Goal: Task Accomplishment & Management: Manage account settings

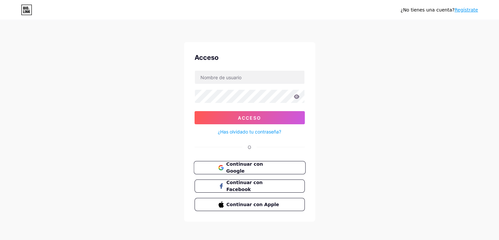
click at [263, 169] on font "Continuar con Google" at bounding box center [244, 167] width 37 height 12
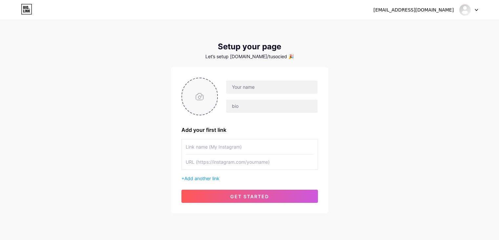
click at [210, 94] on input "file" at bounding box center [199, 96] width 35 height 36
click at [187, 107] on input "file" at bounding box center [199, 96] width 35 height 36
type input "C:\fakepath\241313832_122352666809143_7460628964758232860_n.jpg"
click at [263, 85] on input "text" at bounding box center [271, 86] width 91 height 13
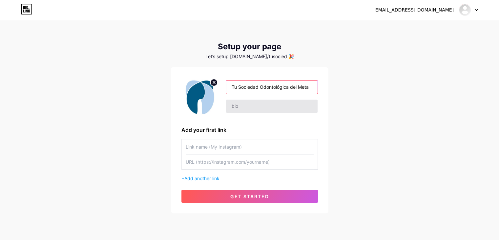
type input "Tu Sociedad Odontológica del Meta"
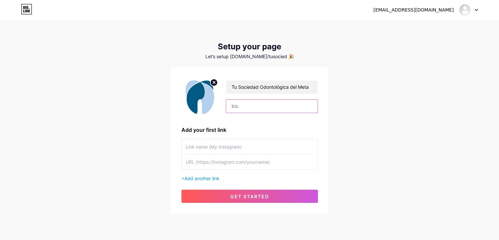
click at [257, 109] on input "text" at bounding box center [271, 105] width 91 height 13
click at [256, 137] on div "Tu Sociedad Odontológica del Meta Add your first link + Add another link get st…" at bounding box center [250, 139] width 137 height 125
click at [245, 110] on input "text" at bounding box center [271, 105] width 91 height 13
paste input "🦷 Sonrisas que inspiran confianza ✨ Ortodoncia • Estética dental • Ortopedia ma…"
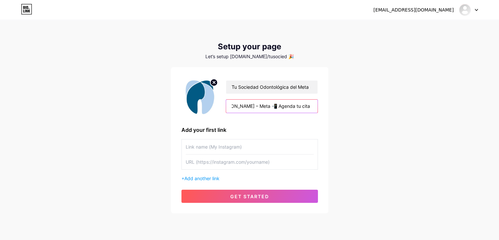
type input "🦷 Sonrisas que inspiran confianza ✨ Ortodoncia • Estética dental • Ortopedia ma…"
click at [221, 148] on input "text" at bounding box center [250, 146] width 128 height 15
type input "Instagram"
click at [237, 159] on input "text" at bounding box center [250, 161] width 128 height 15
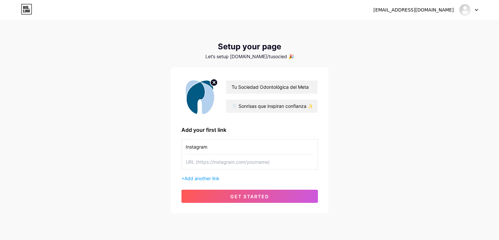
paste input "https://www.instagram.com/tusociedadodontologicadelmeta?igsh=MTRtd3ZiMTYwMzVrMg…"
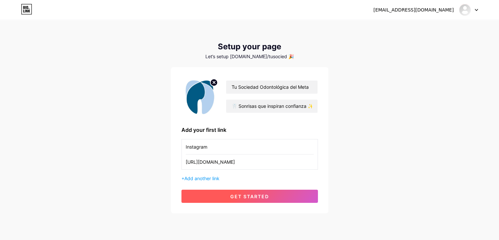
type input "https://www.instagram.com/tusociedadodontologicadelmeta?igsh=MTRtd3ZiMTYwMzVrMg…"
click at [256, 198] on span "get started" at bounding box center [249, 196] width 39 height 6
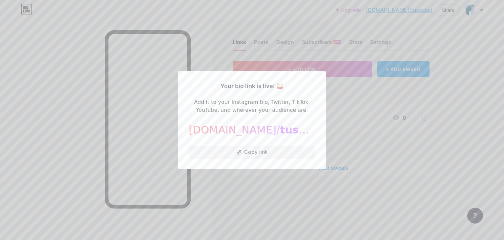
click at [441, 85] on div at bounding box center [252, 120] width 504 height 240
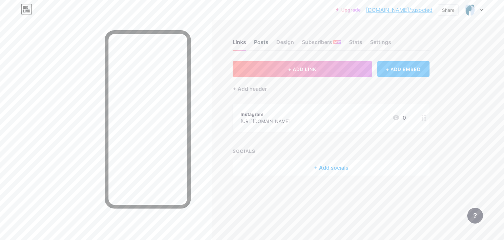
click at [267, 42] on div "Posts" at bounding box center [261, 44] width 14 height 12
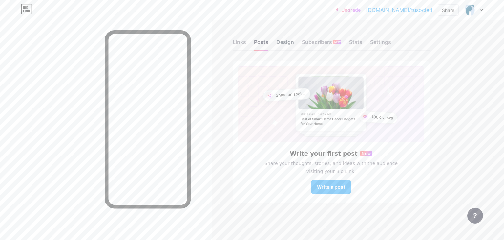
click at [285, 44] on div "Design" at bounding box center [285, 44] width 18 height 12
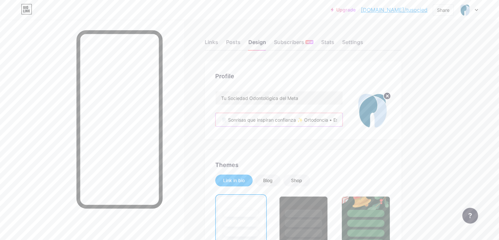
click at [322, 121] on input "🦷 Sonrisas que inspiran confianza ✨ Ortodoncia • Estética dental • Ortopedia ma…" at bounding box center [279, 119] width 127 height 13
click at [218, 44] on div "Links" at bounding box center [211, 44] width 13 height 12
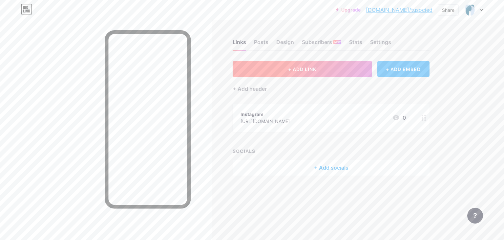
click at [305, 69] on span "+ ADD LINK" at bounding box center [302, 69] width 28 height 6
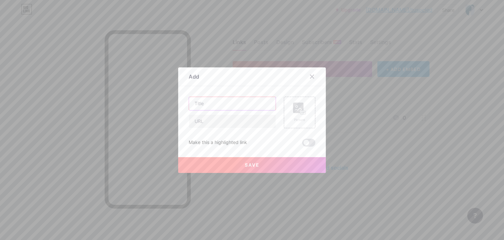
click at [240, 101] on input "text" at bounding box center [232, 103] width 87 height 13
type input "Facebook"
click at [227, 119] on input "text" at bounding box center [232, 121] width 87 height 13
paste input "https://www.facebook.com/share/1Cd5HKrpgu/"
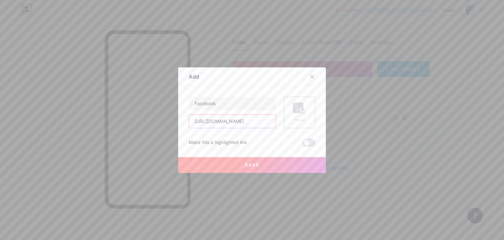
type input "https://www.facebook.com/share/1Cd5HKrpgu/"
click at [253, 164] on span "Save" at bounding box center [252, 165] width 15 height 6
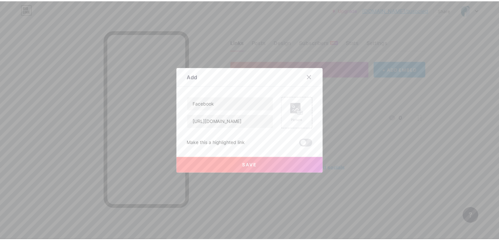
scroll to position [0, 0]
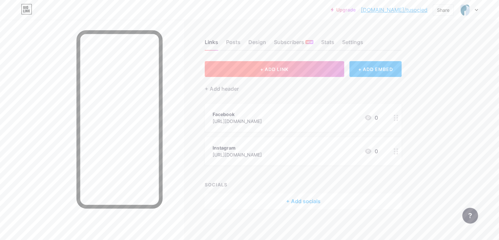
click at [289, 68] on span "+ ADD LINK" at bounding box center [274, 69] width 28 height 6
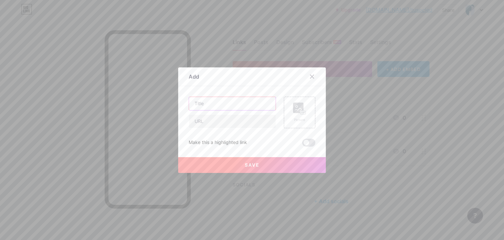
click at [251, 103] on input "text" at bounding box center [232, 103] width 87 height 13
type input "Whatsapp"
click at [242, 119] on input "text" at bounding box center [232, 121] width 87 height 13
paste input "https://wa.link/s4e2ws"
type input "https://wa.link/s4e2ws"
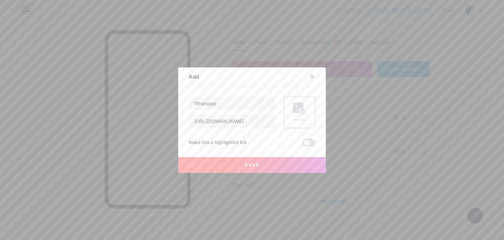
click at [255, 165] on span "Save" at bounding box center [252, 165] width 15 height 6
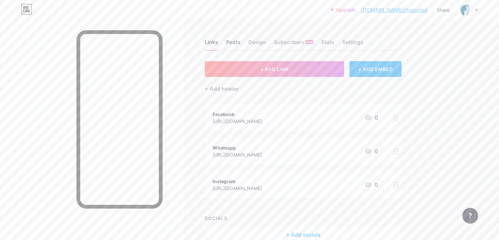
click at [241, 41] on div "Posts" at bounding box center [233, 44] width 14 height 12
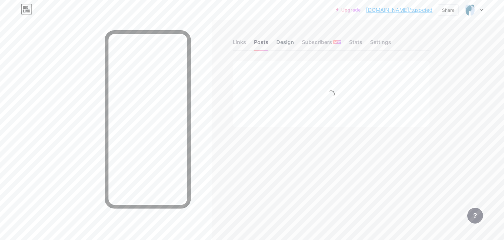
click at [279, 40] on div "Design" at bounding box center [285, 44] width 18 height 12
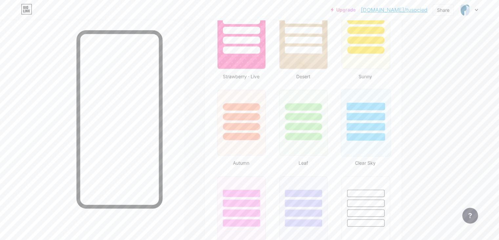
scroll to position [538, 0]
click at [384, 123] on div at bounding box center [366, 126] width 38 height 8
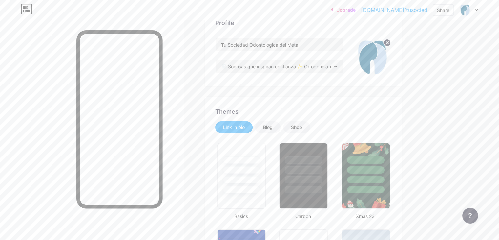
scroll to position [0, 0]
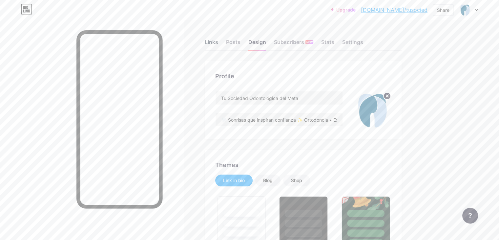
click at [218, 45] on div "Links" at bounding box center [211, 44] width 13 height 12
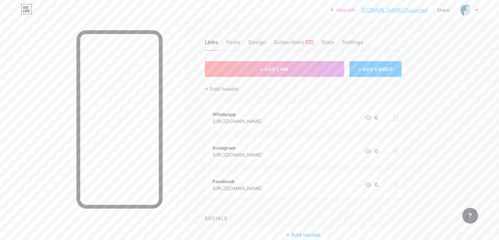
click at [429, 136] on div "Links Posts Design Subscribers NEW Stats Settings + ADD LINK + ADD EMBED + Add …" at bounding box center [214, 147] width 429 height 255
drag, startPoint x: 286, startPoint y: 42, endPoint x: 260, endPoint y: 45, distance: 26.4
click at [260, 45] on div "Links Posts Design Subscribers NEW Stats Settings" at bounding box center [303, 39] width 197 height 23
click at [241, 43] on div "Posts" at bounding box center [233, 44] width 14 height 12
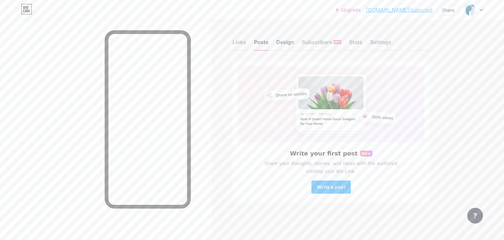
click at [285, 41] on div "Design" at bounding box center [285, 44] width 18 height 12
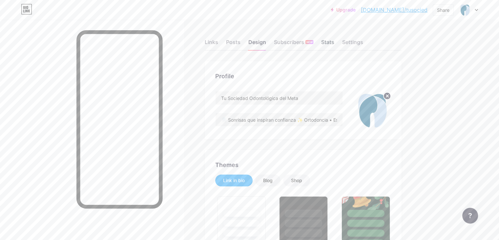
click at [335, 44] on div "Stats" at bounding box center [327, 44] width 13 height 12
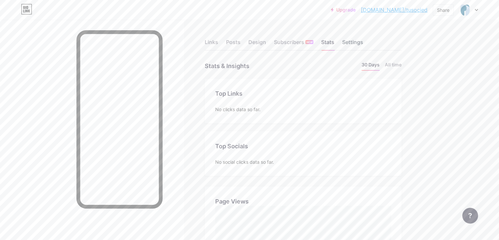
click at [363, 44] on div "Settings" at bounding box center [352, 44] width 21 height 12
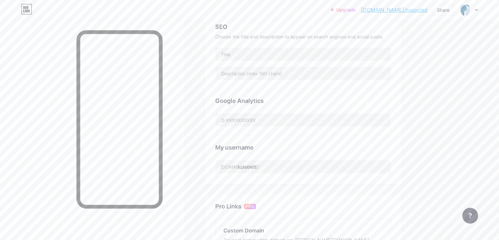
scroll to position [143, 0]
click at [289, 165] on input "tusocied" at bounding box center [303, 165] width 175 height 13
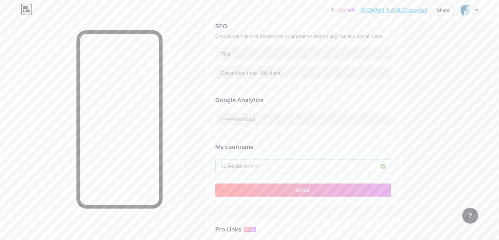
type input "t"
type input "s"
type input "sociedadodontologica"
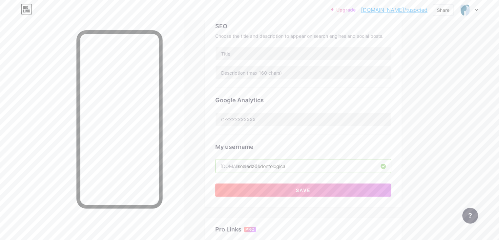
click at [429, 153] on div "Links Posts Design Subscribers NEW Stats Settings Preferred link This is an aes…" at bounding box center [214, 136] width 429 height 518
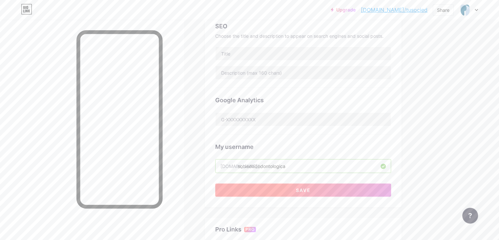
click at [311, 190] on span "Save" at bounding box center [303, 190] width 15 height 6
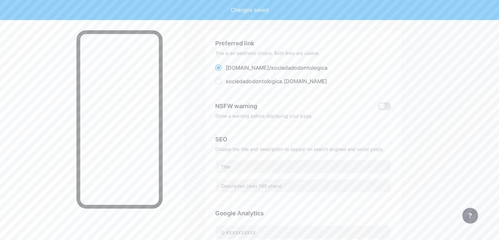
scroll to position [0, 0]
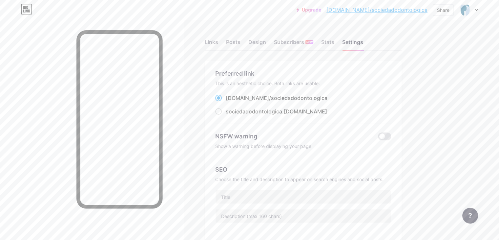
click at [417, 11] on link "bio.link/sociedadodontologica" at bounding box center [377, 10] width 101 height 8
click at [440, 11] on div "Share" at bounding box center [443, 10] width 12 height 7
click at [386, 34] on div "Copy link" at bounding box center [389, 34] width 24 height 8
